Goal: Obtain resource: Download file/media

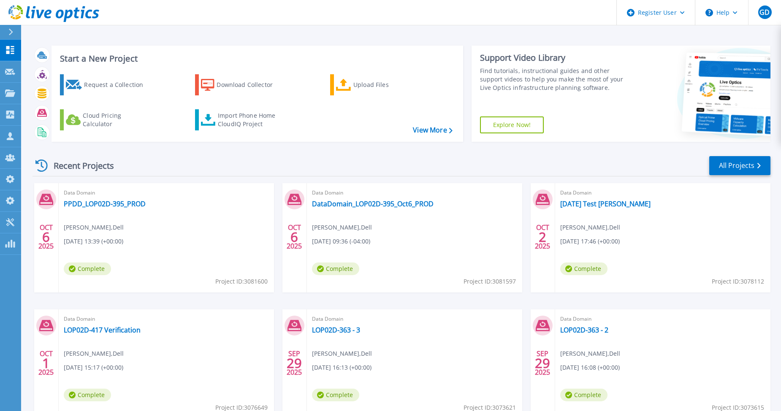
click at [247, 165] on div "Recent Projects All Projects" at bounding box center [401, 165] width 738 height 21
click at [302, 158] on div "Recent Projects All Projects" at bounding box center [401, 165] width 738 height 21
click at [224, 87] on div "Download Collector" at bounding box center [251, 84] width 68 height 17
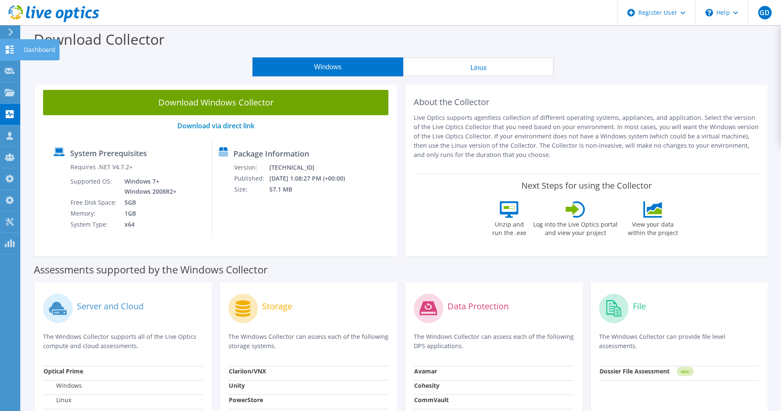
click at [9, 46] on use at bounding box center [10, 50] width 8 height 8
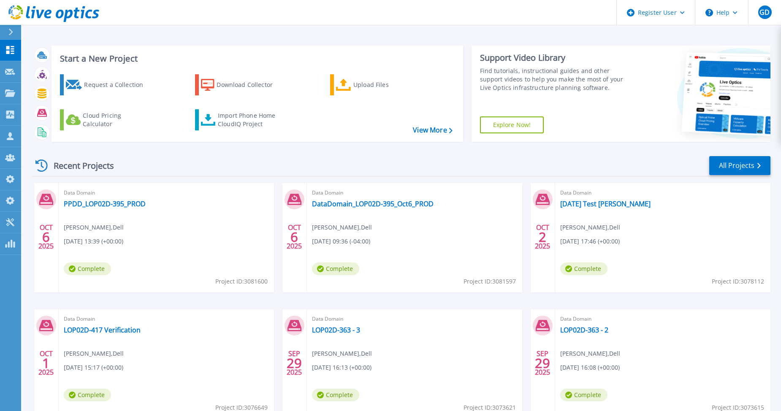
click at [169, 159] on div "Recent Projects All Projects" at bounding box center [401, 165] width 738 height 21
click at [749, 160] on link "All Projects" at bounding box center [739, 165] width 61 height 19
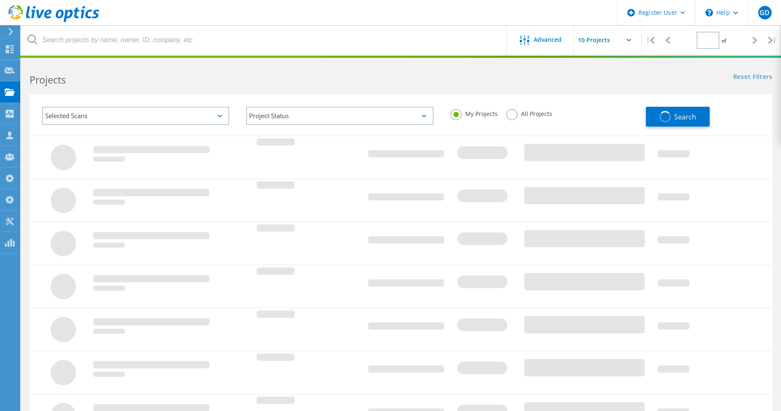
type input "1"
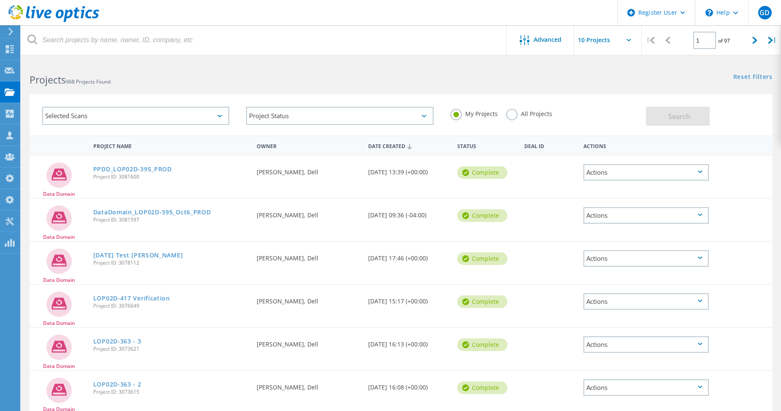
click at [512, 114] on label "All Projects" at bounding box center [529, 113] width 46 height 8
click at [0, 0] on input "All Projects" at bounding box center [0, 0] width 0 height 0
click at [676, 115] on span "Search" at bounding box center [679, 116] width 22 height 9
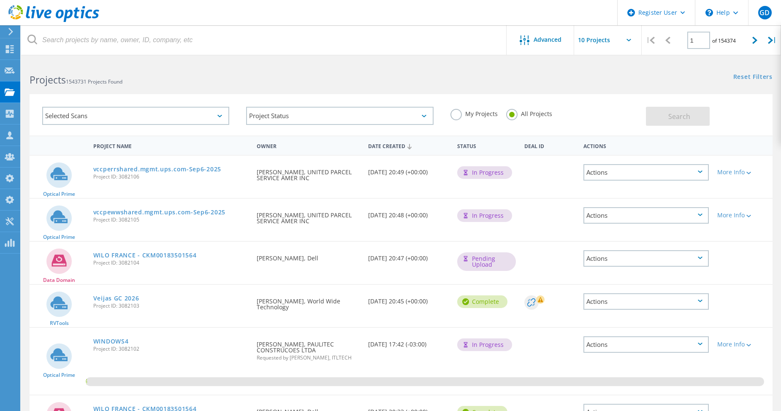
click at [113, 115] on div "Selected Scans" at bounding box center [135, 116] width 187 height 18
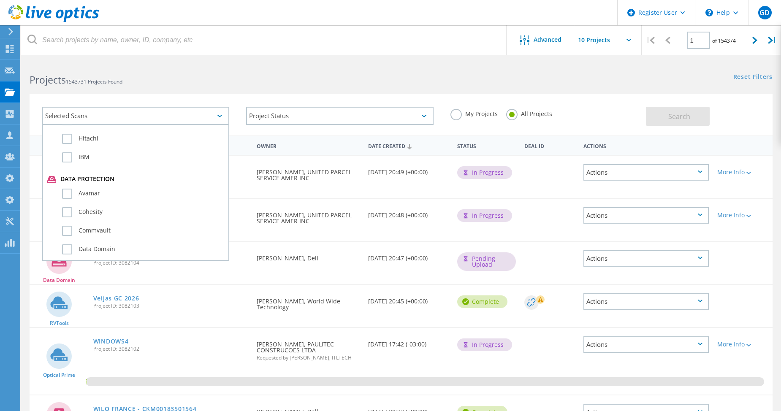
scroll to position [464, 0]
click at [65, 205] on label "Data Domain" at bounding box center [143, 207] width 162 height 10
click at [0, 0] on input "Data Domain" at bounding box center [0, 0] width 0 height 0
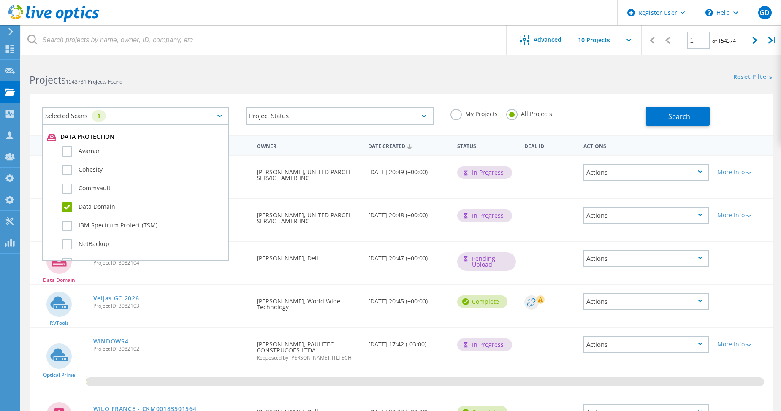
click at [317, 98] on div "Project Status In Progress Complete Published Anonymous Archived Error" at bounding box center [340, 115] width 204 height 35
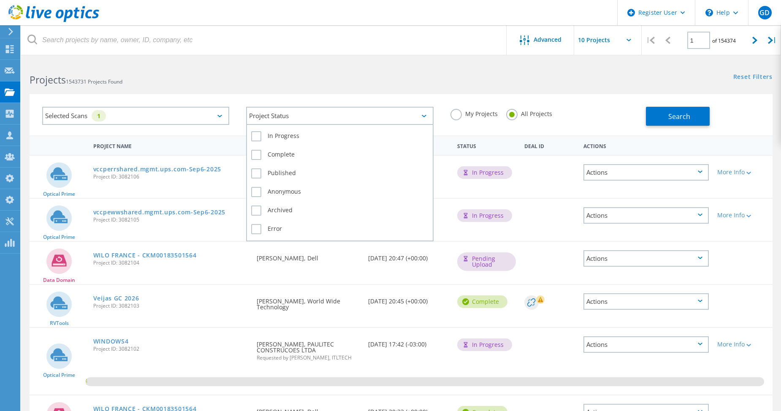
click at [293, 119] on div "Project Status" at bounding box center [339, 116] width 187 height 18
click at [261, 228] on label "Error" at bounding box center [339, 229] width 177 height 10
click at [0, 0] on input "Error" at bounding box center [0, 0] width 0 height 0
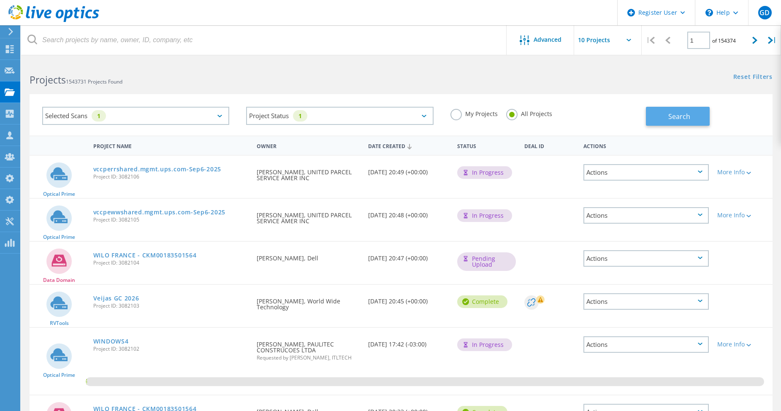
click at [680, 120] on span "Search" at bounding box center [679, 116] width 22 height 9
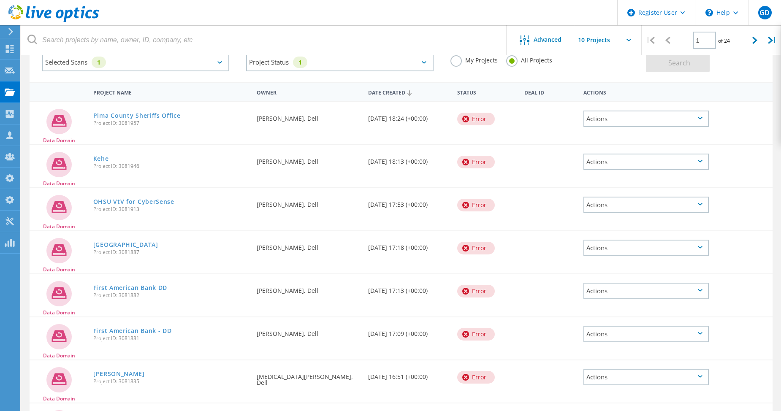
scroll to position [39, 0]
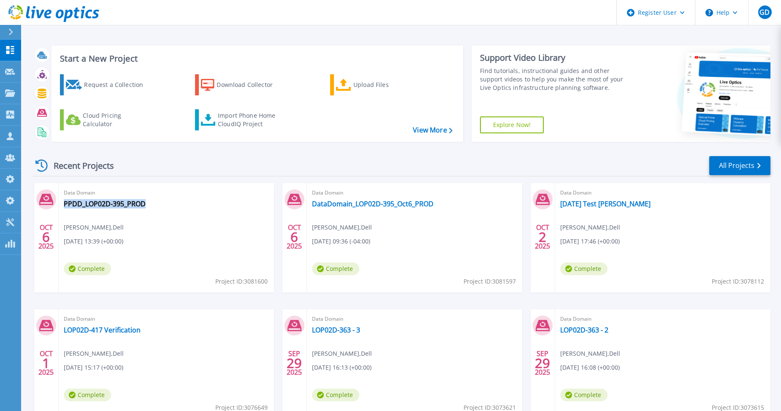
drag, startPoint x: 150, startPoint y: 205, endPoint x: 63, endPoint y: 208, distance: 87.4
click at [63, 208] on div "Data Domain PPDD_LOP02D-395_PROD [PERSON_NAME] , Dell [DATE] 13:39 (+00:00) Com…" at bounding box center [166, 237] width 215 height 109
click at [636, 220] on div "Data Domain [DATE] Test [PERSON_NAME] , Dell [DATE] 17:46 (+00:00) Complete Pro…" at bounding box center [662, 237] width 215 height 109
drag, startPoint x: 615, startPoint y: 205, endPoint x: 560, endPoint y: 203, distance: 54.9
click at [560, 203] on div "Data Domain [DATE] Test [PERSON_NAME] , Dell [DATE] 17:46 (+00:00) Complete Pro…" at bounding box center [662, 237] width 215 height 109
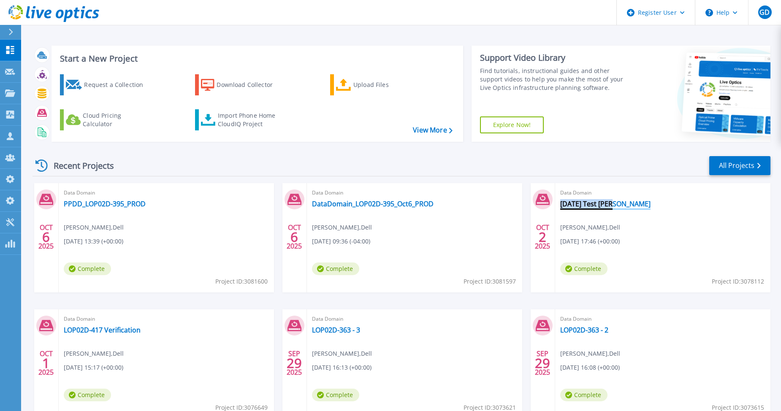
copy link "[DATE] Test [PERSON_NAME]"
click at [233, 121] on div "Import Phone Home CloudIQ Project" at bounding box center [251, 119] width 66 height 17
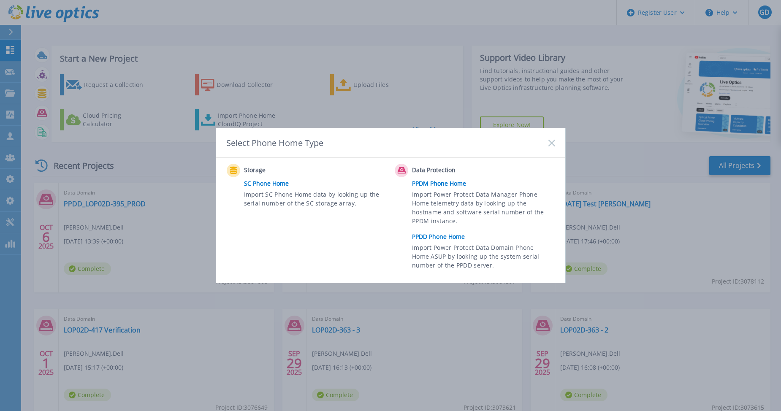
click at [435, 230] on div "Data Protection PPDM Phone Home Import Power Protect Data Manager Phone Home te…" at bounding box center [477, 219] width 164 height 110
click at [435, 234] on link "PPDD Phone Home" at bounding box center [485, 236] width 147 height 13
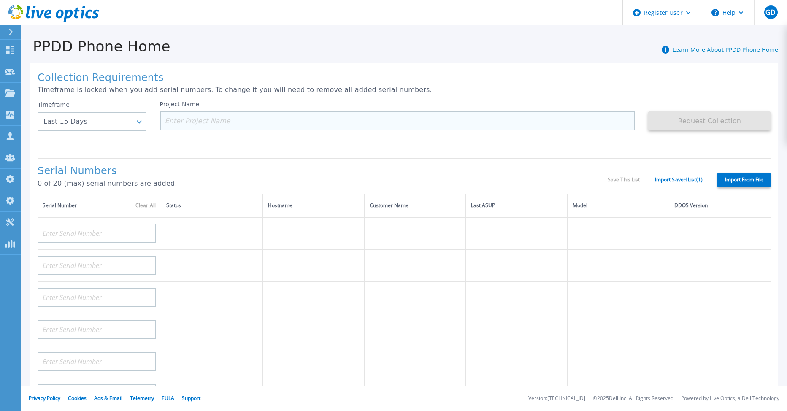
click at [185, 125] on input at bounding box center [397, 120] width 475 height 19
paste input "[DATE] Test [PERSON_NAME]"
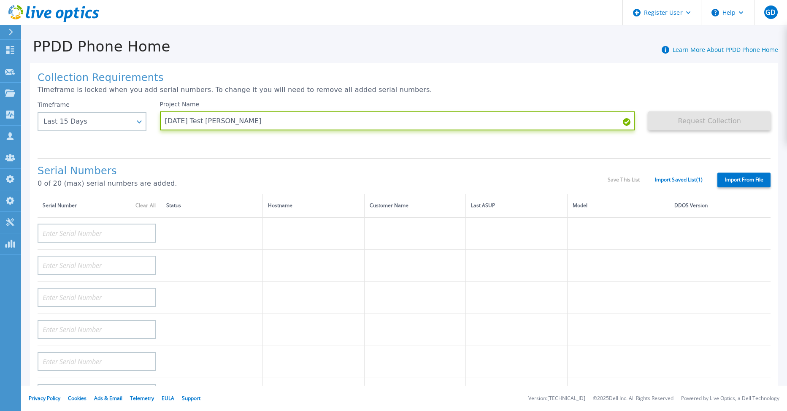
type input "[DATE] Test [PERSON_NAME]"
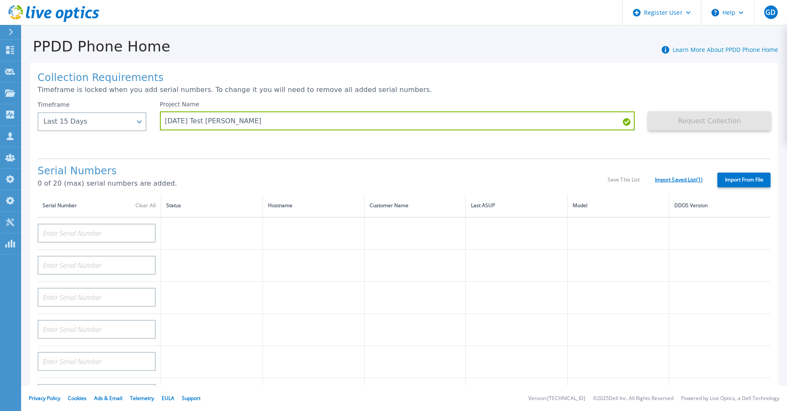
click at [670, 181] on link "Import Saved List ( 1 )" at bounding box center [679, 180] width 48 height 6
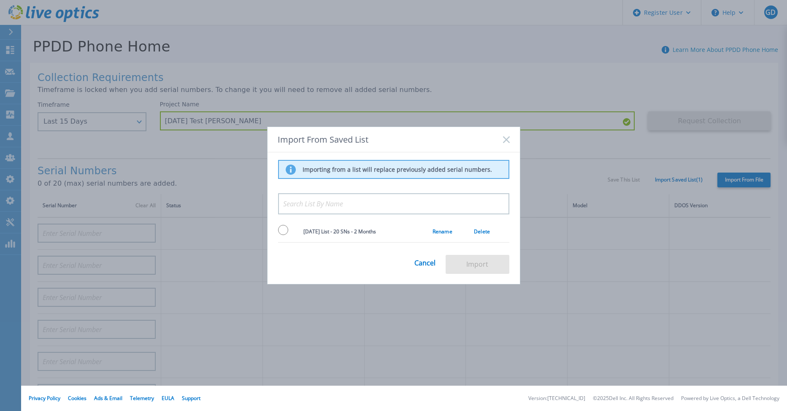
click at [282, 230] on input "radio" at bounding box center [283, 230] width 10 height 10
radio input "true"
click at [482, 260] on button "Import" at bounding box center [478, 264] width 64 height 19
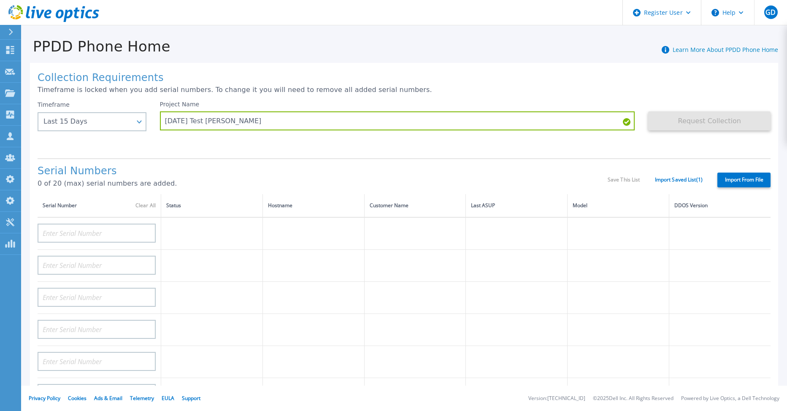
type input "APX00232004278"
type input "TF3J4180100097"
type input "DE404211748719"
type input "APM00181610916"
type input "APM00223204559"
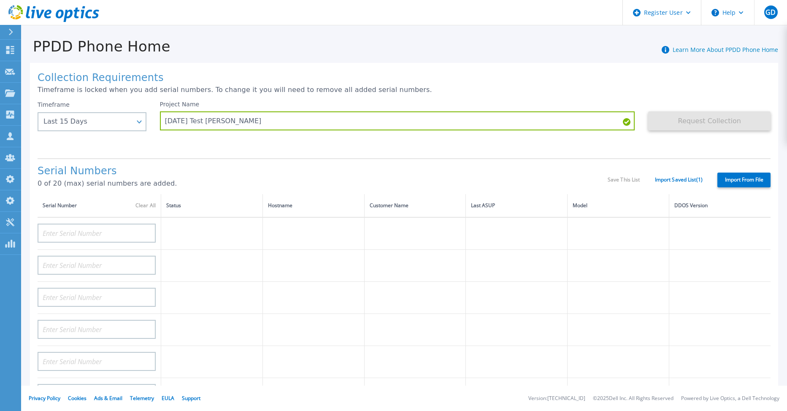
type input "APM00181623902"
type input "APM00213408994"
type input "CKM00192200744"
type input "APX00241704861"
type input "APM00214907936"
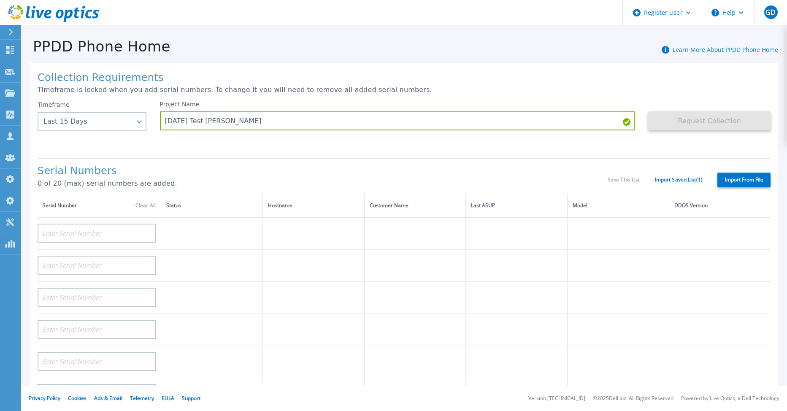
type input "CKM00193701478"
type input "CKM00184602619"
type input "APM00203219154"
type input "APM00212026970"
type input "APX00221800030"
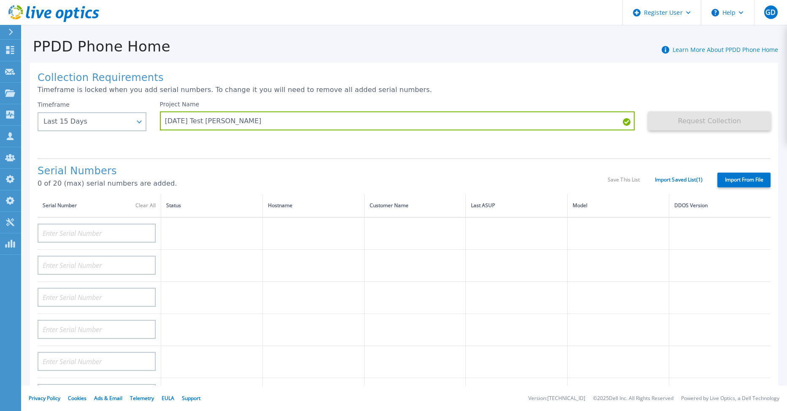
type input "APM00211507774"
type input "APM00212712898"
type input "APM00184715882"
type input "APM00211204803"
type input "APM00212026971"
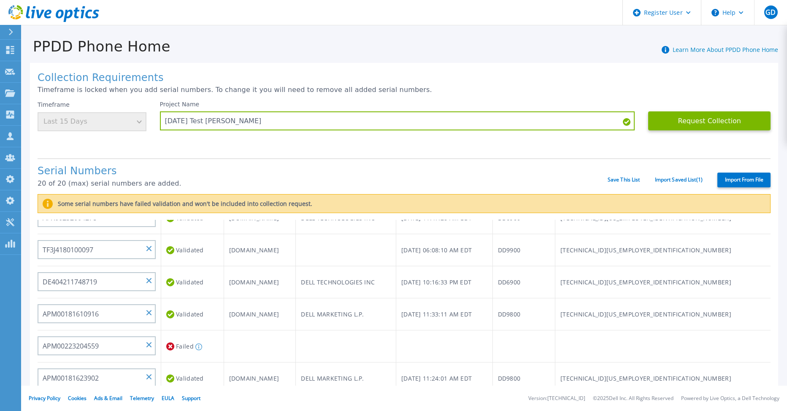
scroll to position [0, 0]
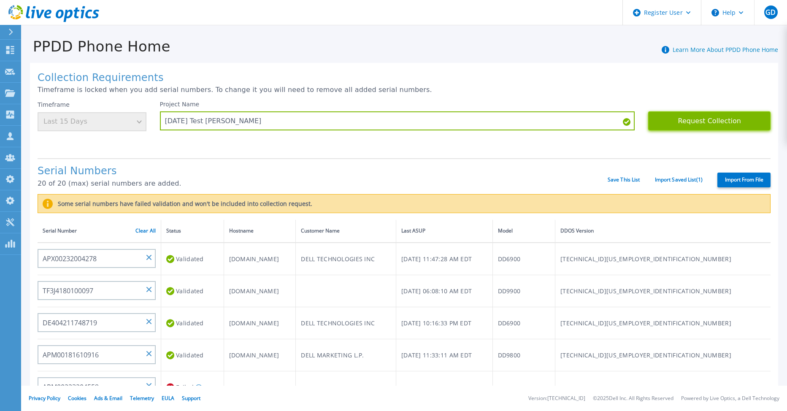
click at [692, 123] on button "Request Collection" at bounding box center [709, 120] width 122 height 19
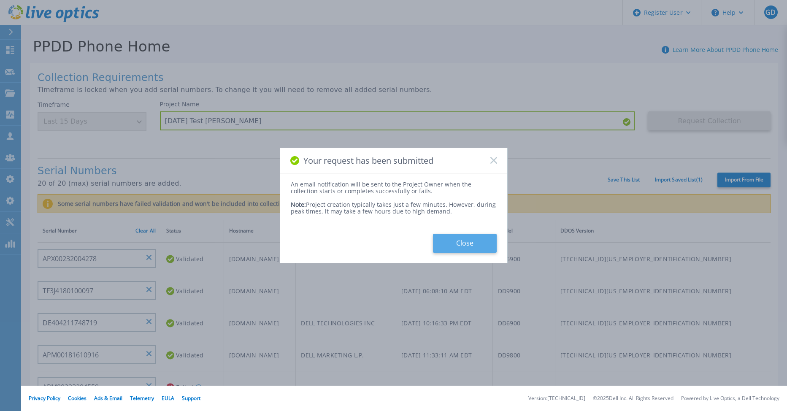
click at [459, 246] on button "Close" at bounding box center [465, 243] width 64 height 19
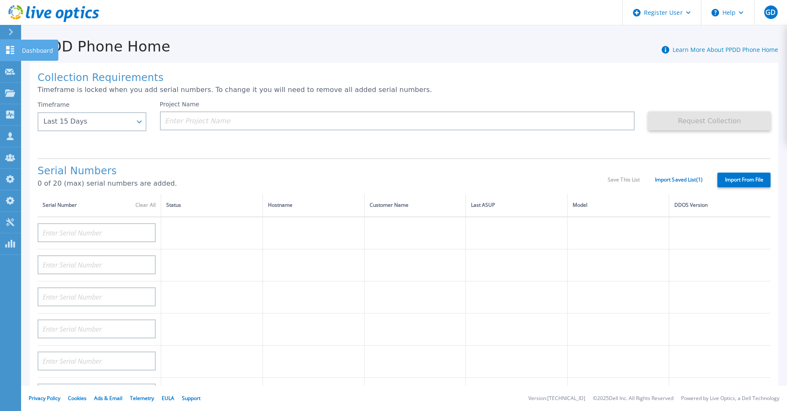
click at [13, 49] on icon at bounding box center [10, 50] width 8 height 8
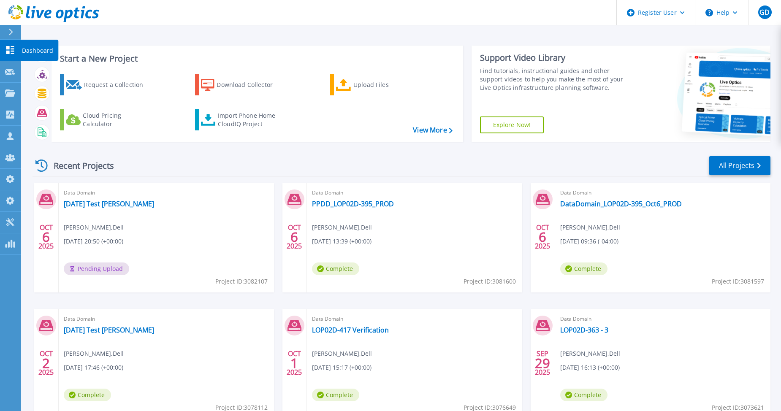
click at [9, 52] on icon at bounding box center [10, 50] width 8 height 8
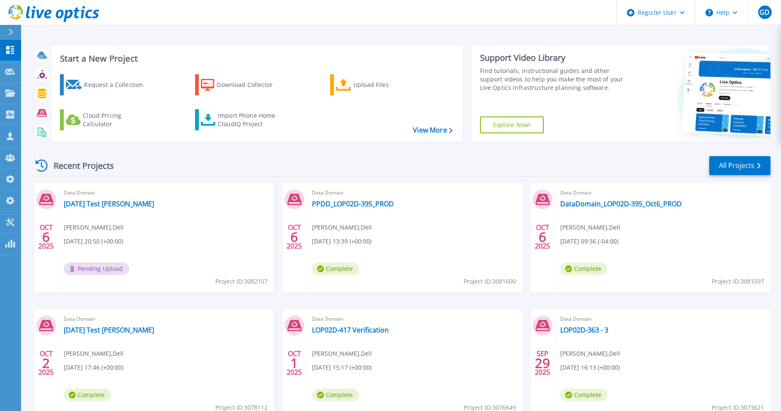
click at [9, 52] on icon at bounding box center [10, 50] width 8 height 8
click at [11, 47] on icon at bounding box center [10, 50] width 10 height 8
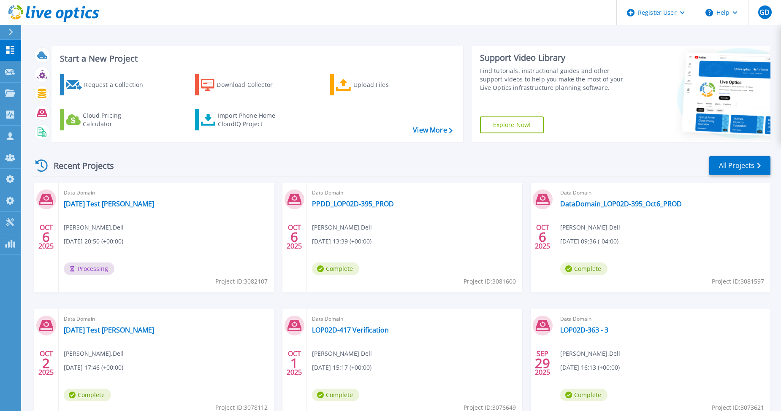
click at [11, 47] on icon at bounding box center [10, 50] width 10 height 8
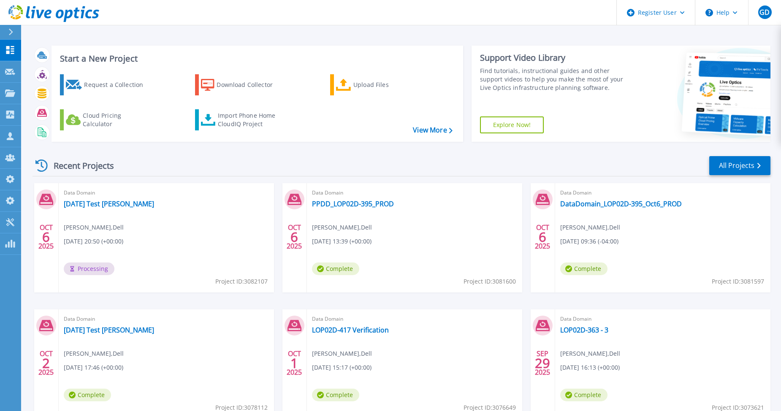
click at [11, 47] on icon at bounding box center [10, 50] width 10 height 8
click at [86, 206] on link "[DATE] Test [PERSON_NAME]" at bounding box center [109, 204] width 90 height 8
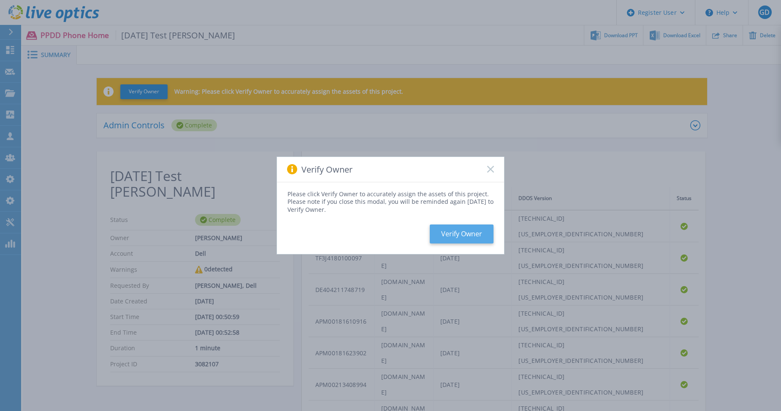
click at [455, 232] on button "Verify Owner" at bounding box center [462, 234] width 64 height 19
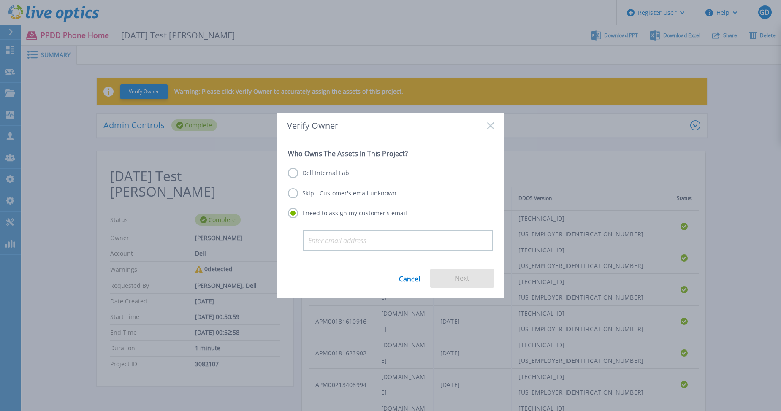
click at [333, 173] on label "Dell Internal Lab" at bounding box center [318, 173] width 61 height 10
click at [0, 0] on input "Dell Internal Lab" at bounding box center [0, 0] width 0 height 0
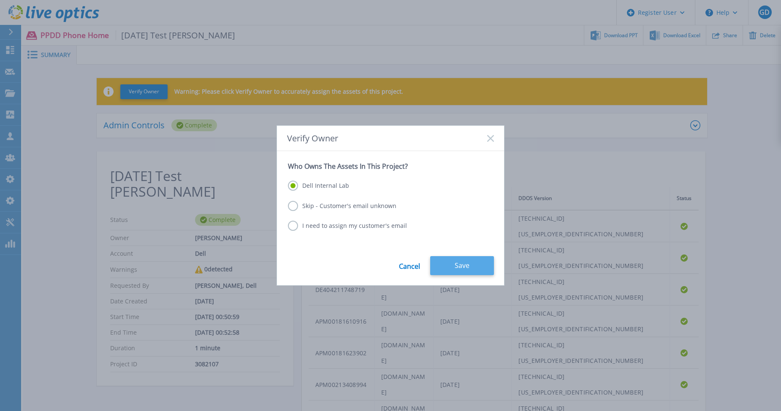
click at [459, 265] on button "Save" at bounding box center [462, 265] width 64 height 19
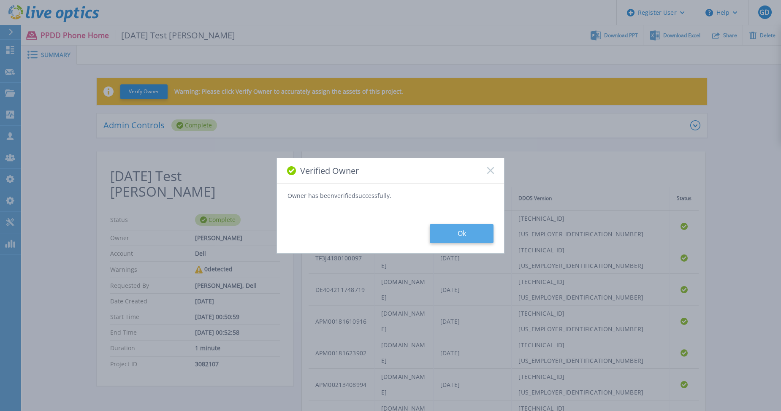
click at [459, 240] on button "Ok" at bounding box center [462, 233] width 64 height 19
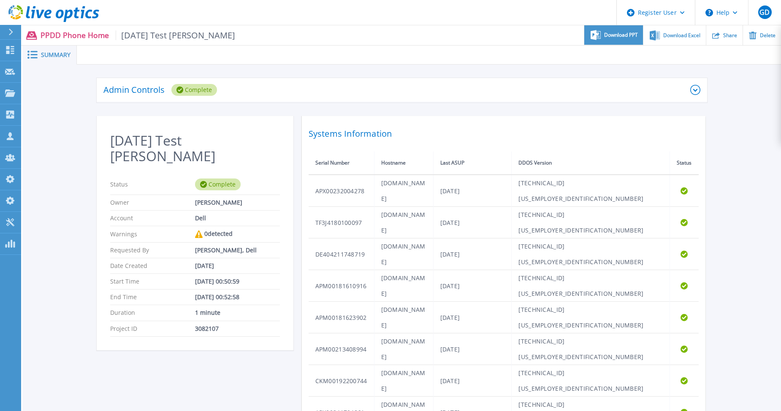
click at [610, 37] on span "Download PPT" at bounding box center [621, 34] width 34 height 5
click at [676, 40] on div "Download Excel" at bounding box center [674, 35] width 62 height 20
click at [11, 54] on icon at bounding box center [10, 50] width 8 height 8
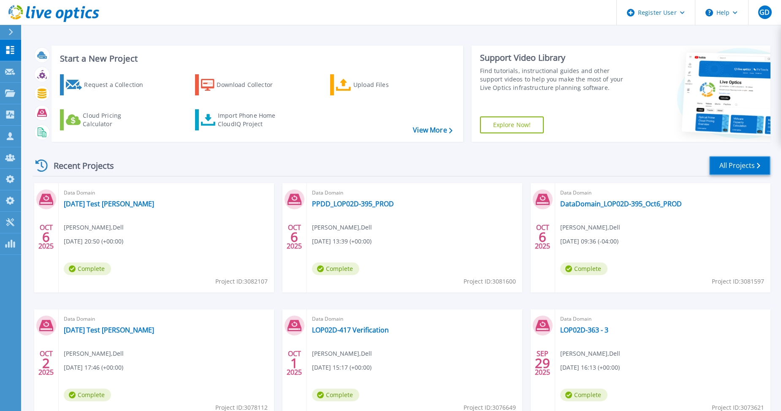
click at [740, 170] on link "All Projects" at bounding box center [739, 165] width 61 height 19
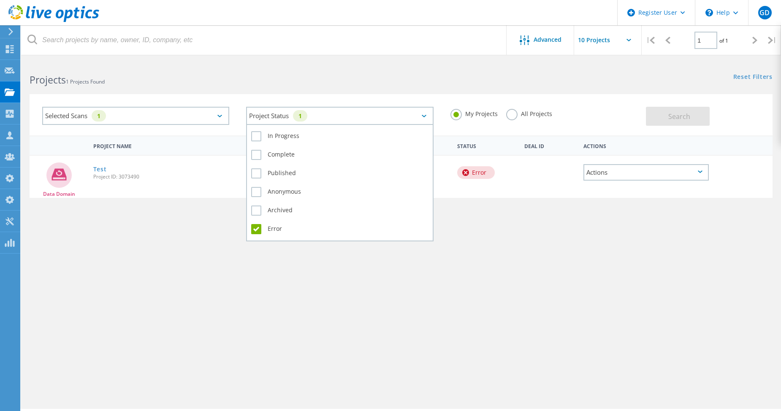
click at [284, 119] on div "Project Status 1" at bounding box center [339, 116] width 187 height 18
click at [253, 228] on label "Error" at bounding box center [339, 229] width 177 height 10
click at [0, 0] on input "Error" at bounding box center [0, 0] width 0 height 0
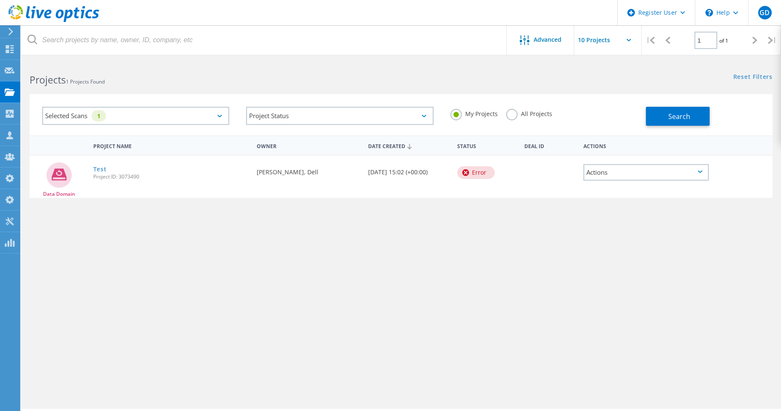
click at [507, 117] on label "All Projects" at bounding box center [529, 113] width 46 height 8
click at [0, 0] on input "All Projects" at bounding box center [0, 0] width 0 height 0
click at [662, 114] on button "Search" at bounding box center [678, 116] width 64 height 19
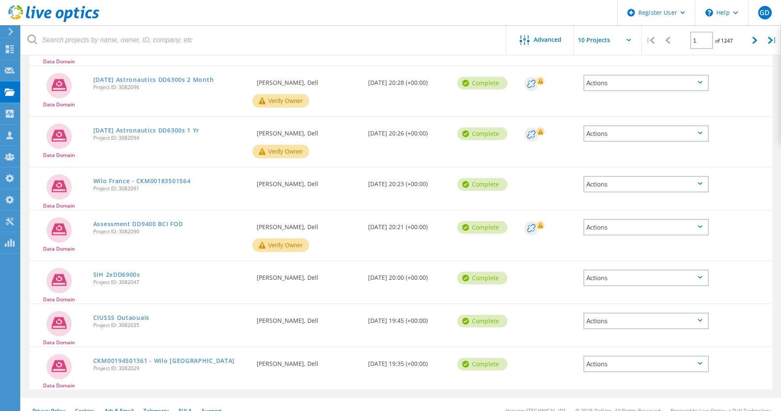
scroll to position [238, 0]
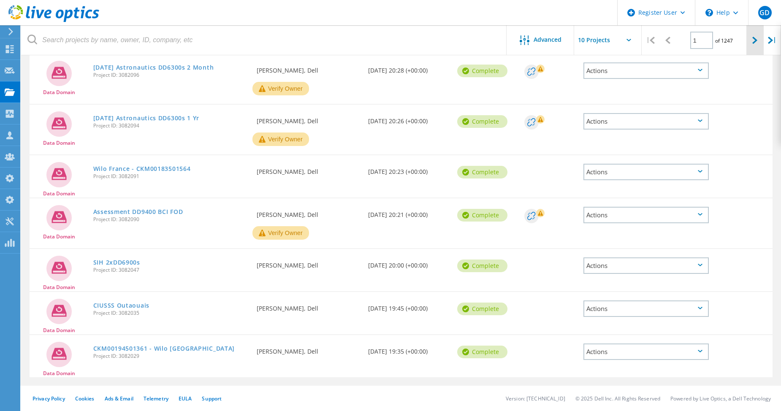
click at [755, 49] on div at bounding box center [754, 40] width 17 height 30
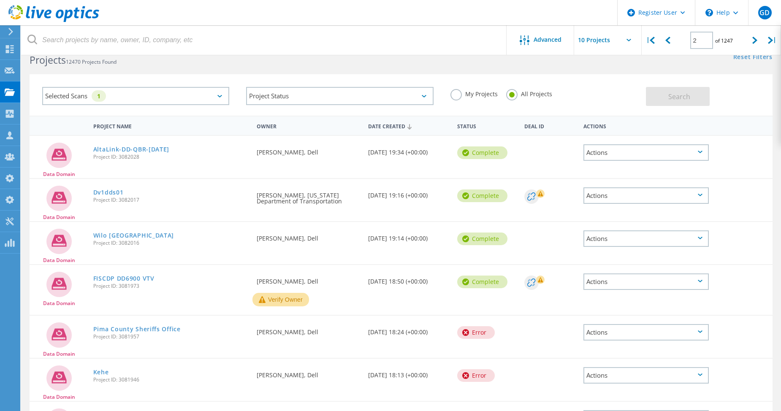
scroll to position [0, 0]
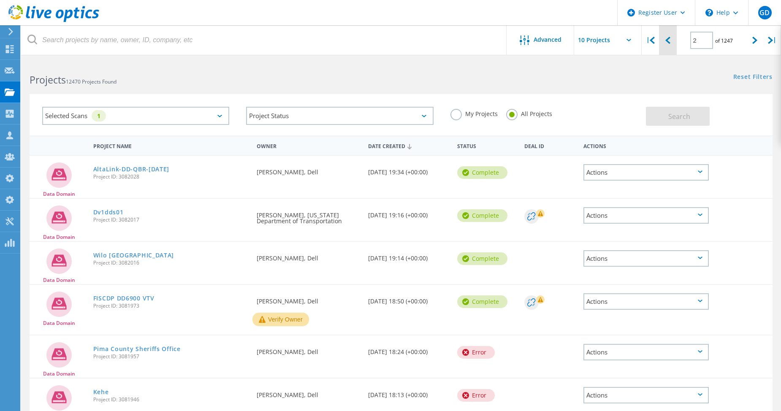
click at [663, 46] on div at bounding box center [667, 40] width 17 height 30
type input "1"
